Goal: Information Seeking & Learning: Learn about a topic

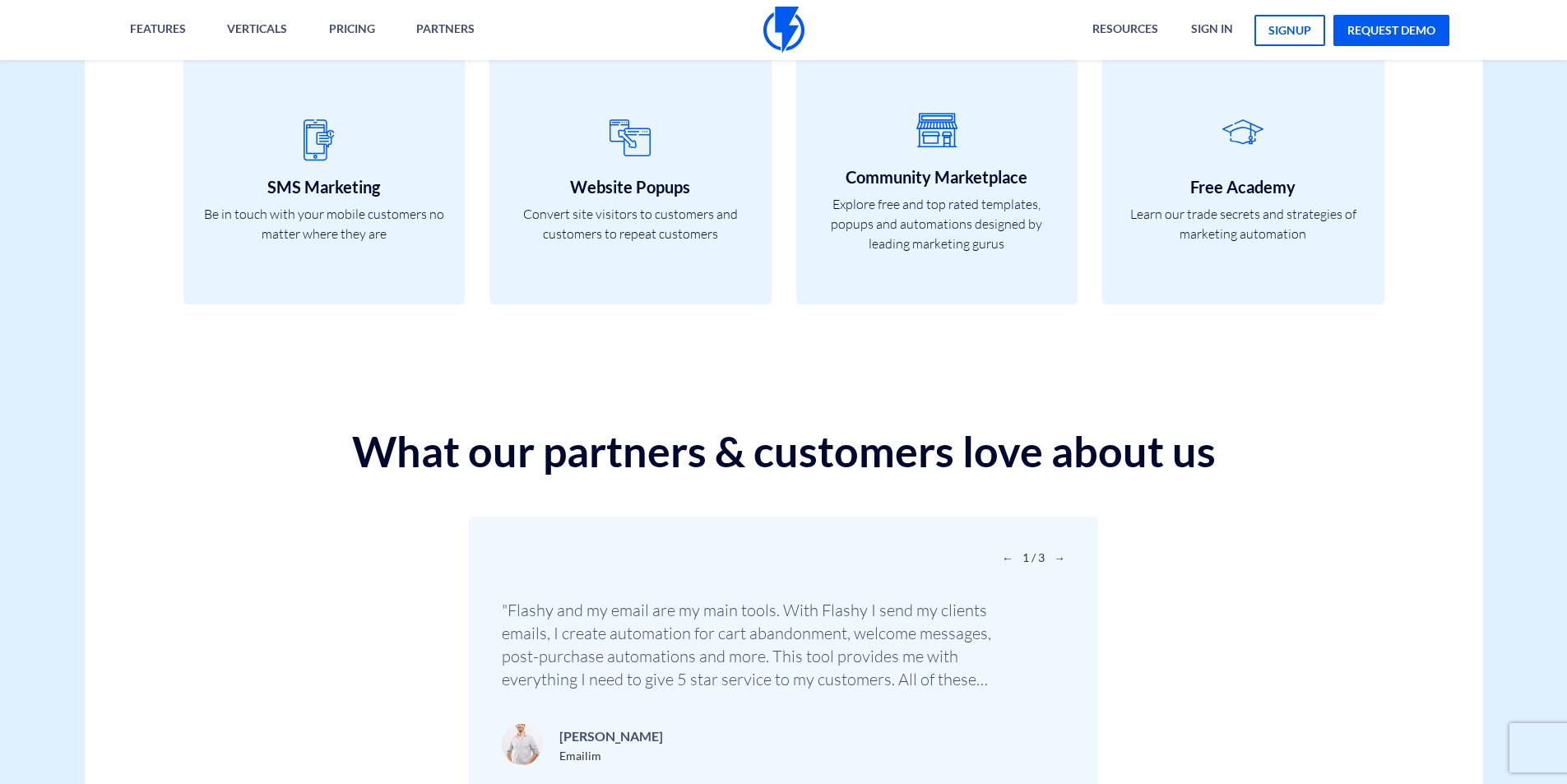
scroll to position [5218, 0]
